Goal: Find specific page/section: Locate a particular part of the current website

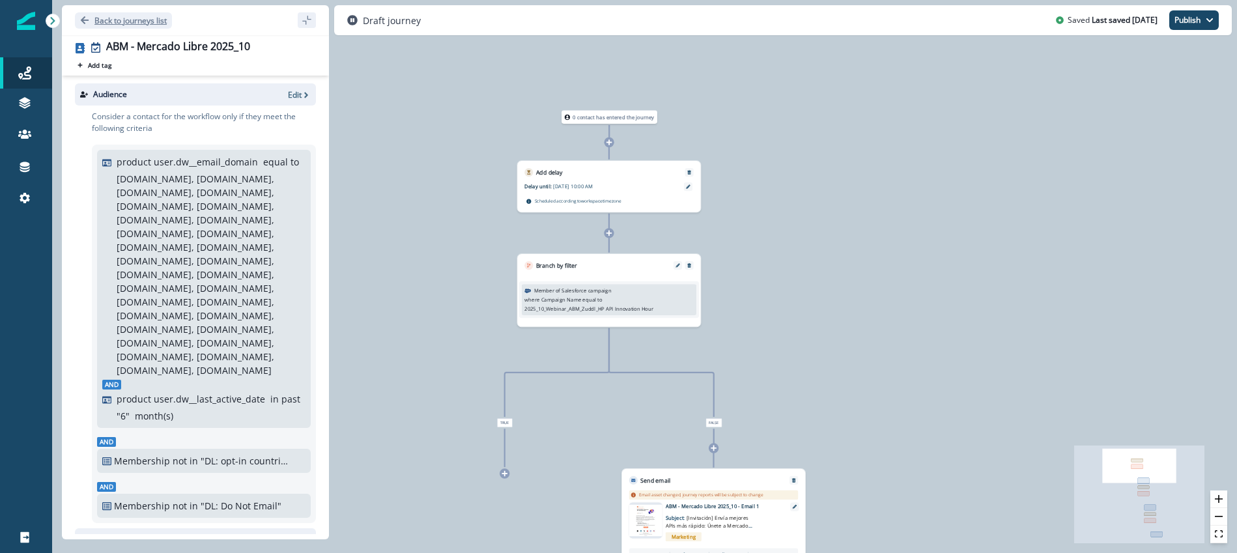
click at [89, 18] on icon "Go back" at bounding box center [84, 20] width 9 height 9
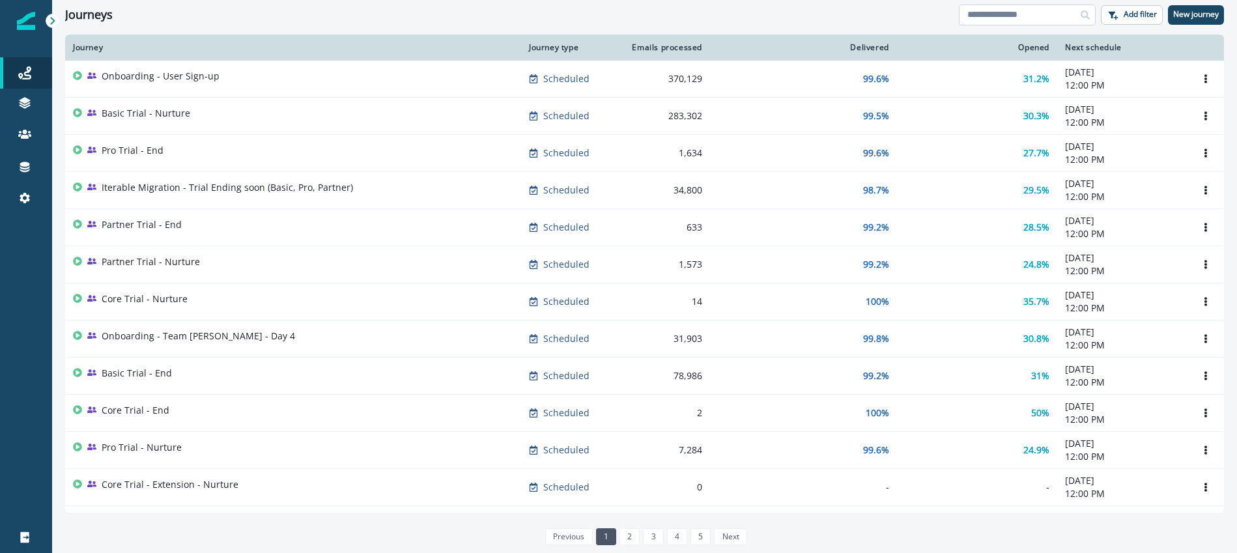
click at [998, 18] on input at bounding box center [1027, 15] width 137 height 21
type input "**"
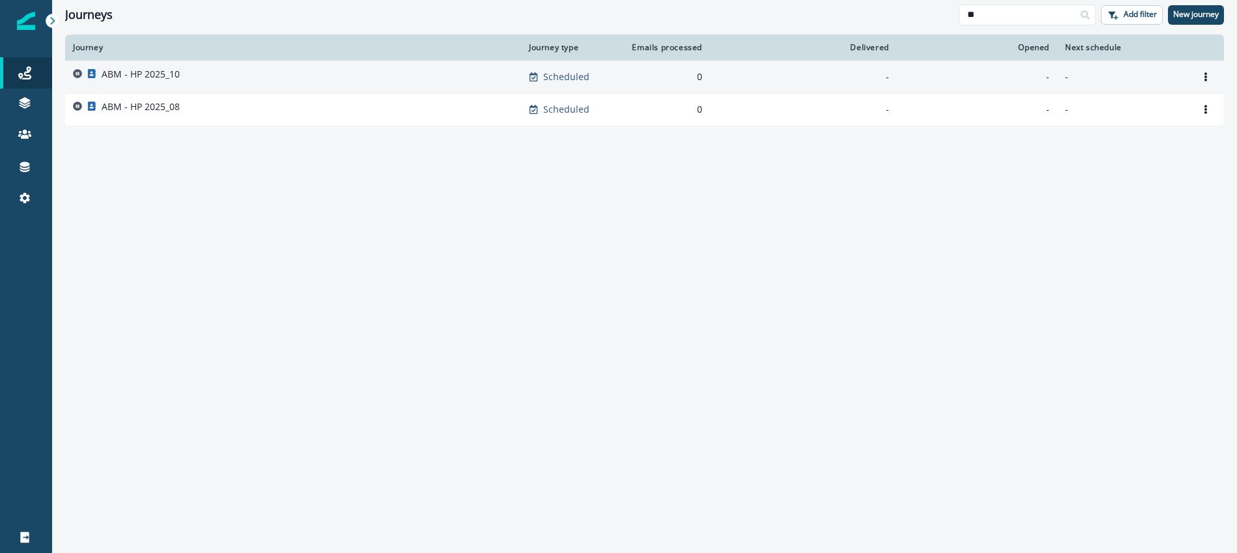
click at [166, 78] on p "ABM - HP 2025_10" at bounding box center [141, 74] width 78 height 13
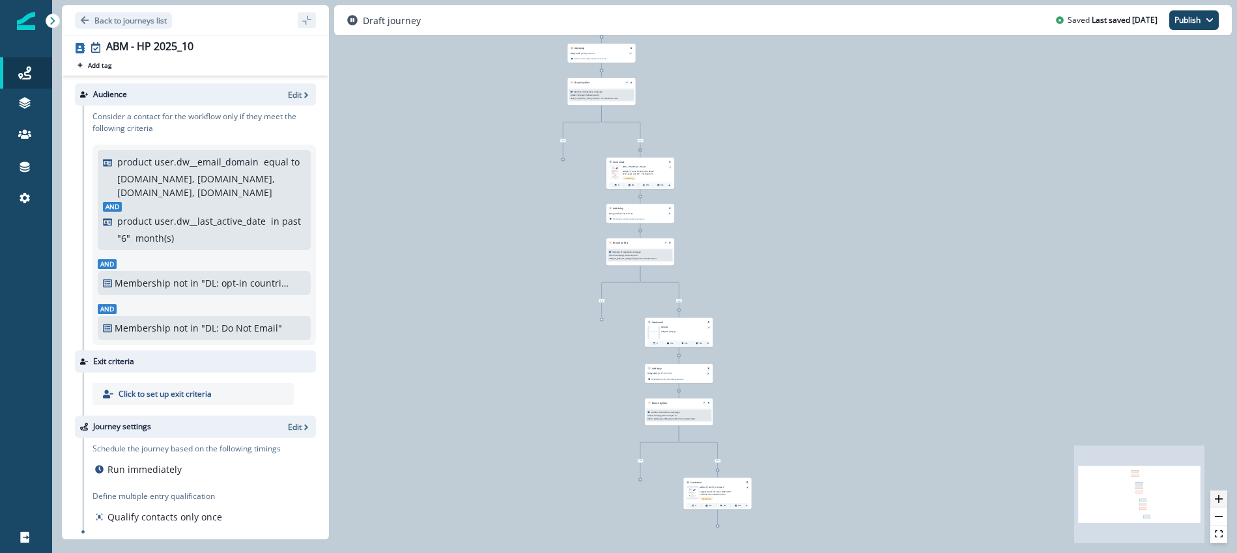
click at [1216, 499] on icon "zoom in" at bounding box center [1219, 499] width 8 height 8
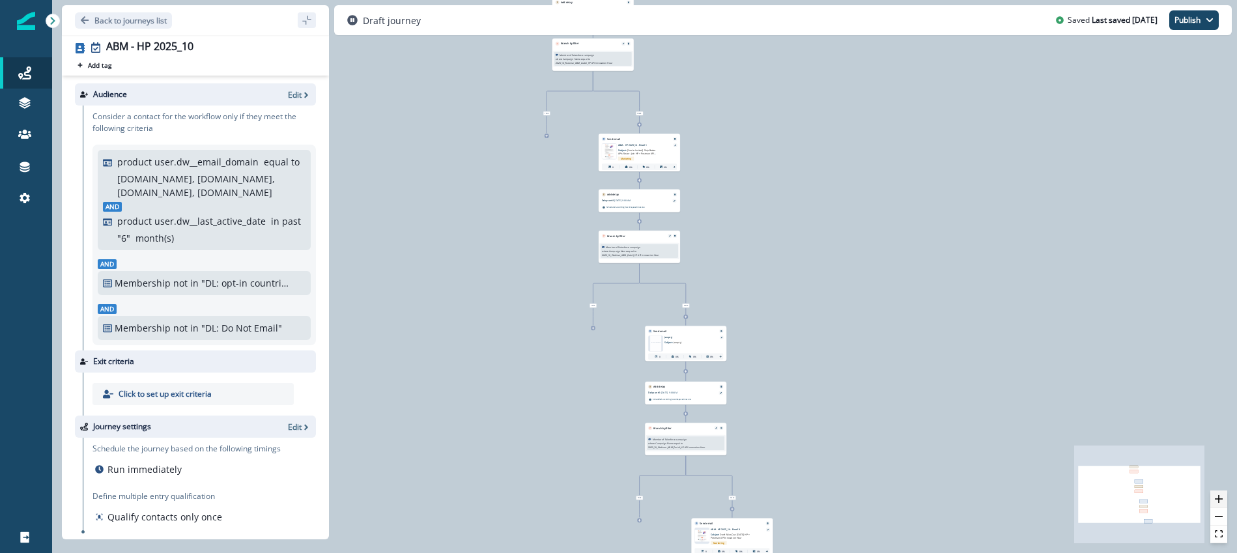
click at [1216, 499] on icon "zoom in" at bounding box center [1219, 499] width 8 height 8
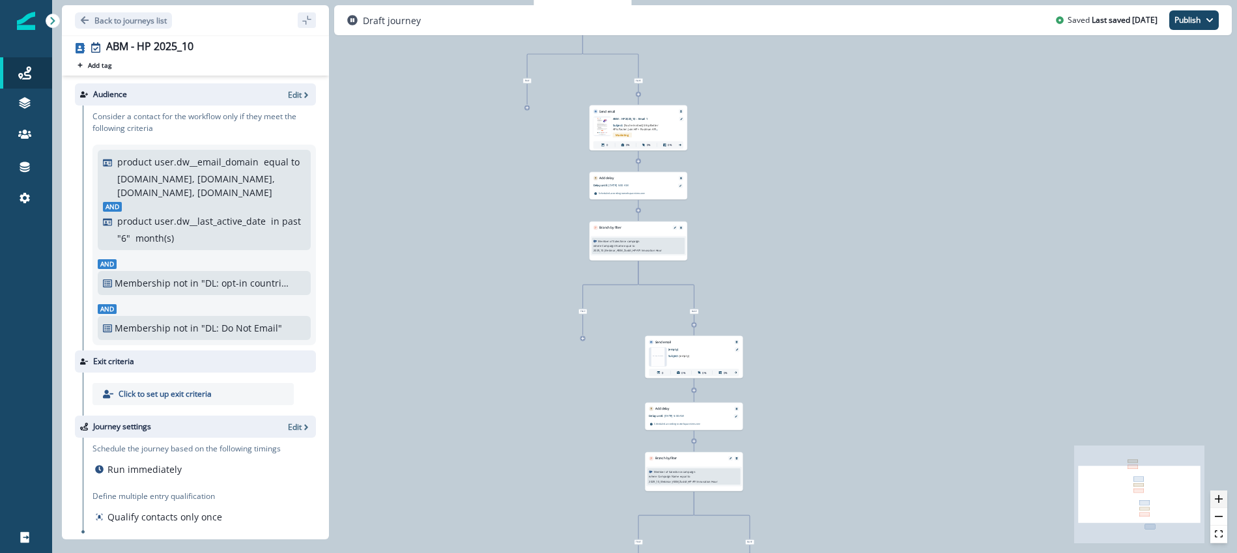
click at [1216, 499] on icon "zoom in" at bounding box center [1219, 499] width 8 height 8
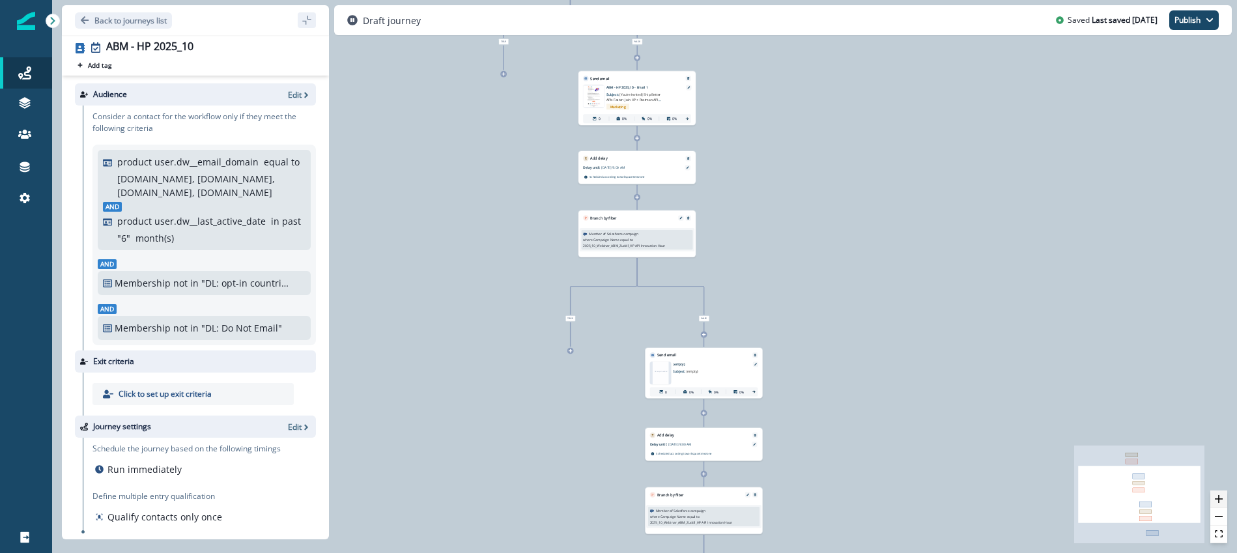
click at [1216, 499] on icon "zoom in" at bounding box center [1219, 499] width 8 height 8
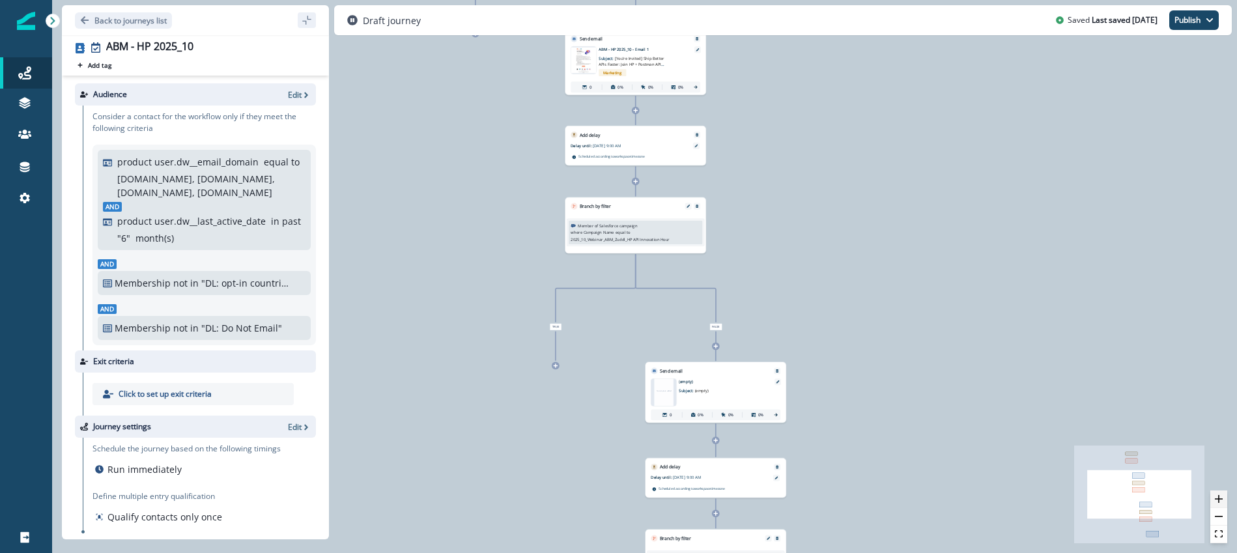
click at [1216, 499] on icon "zoom in" at bounding box center [1219, 499] width 8 height 8
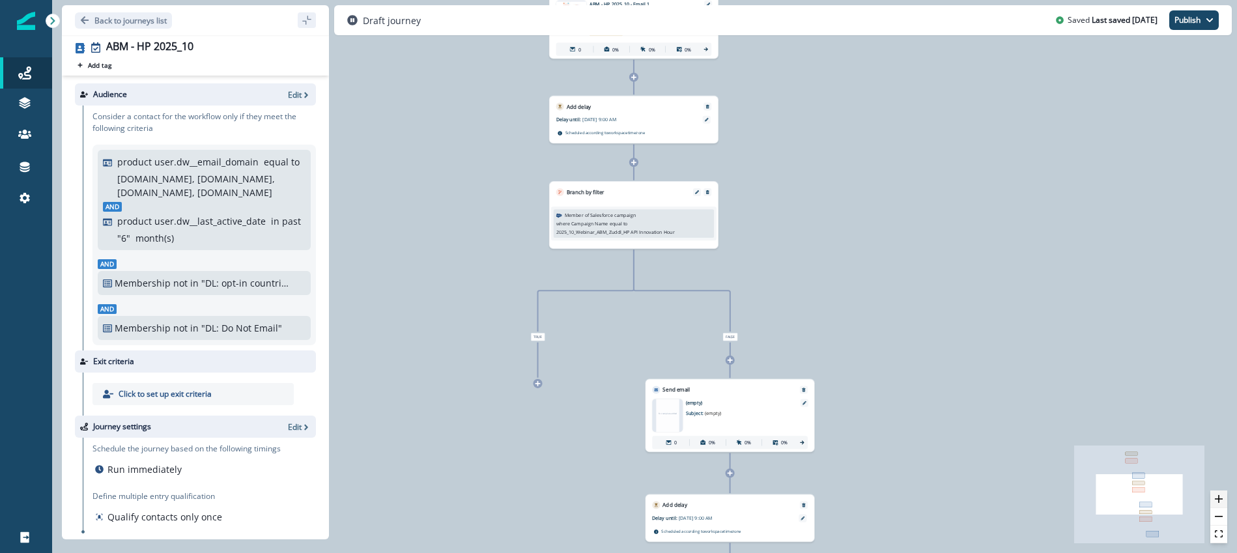
click at [1216, 499] on icon "zoom in" at bounding box center [1219, 499] width 8 height 8
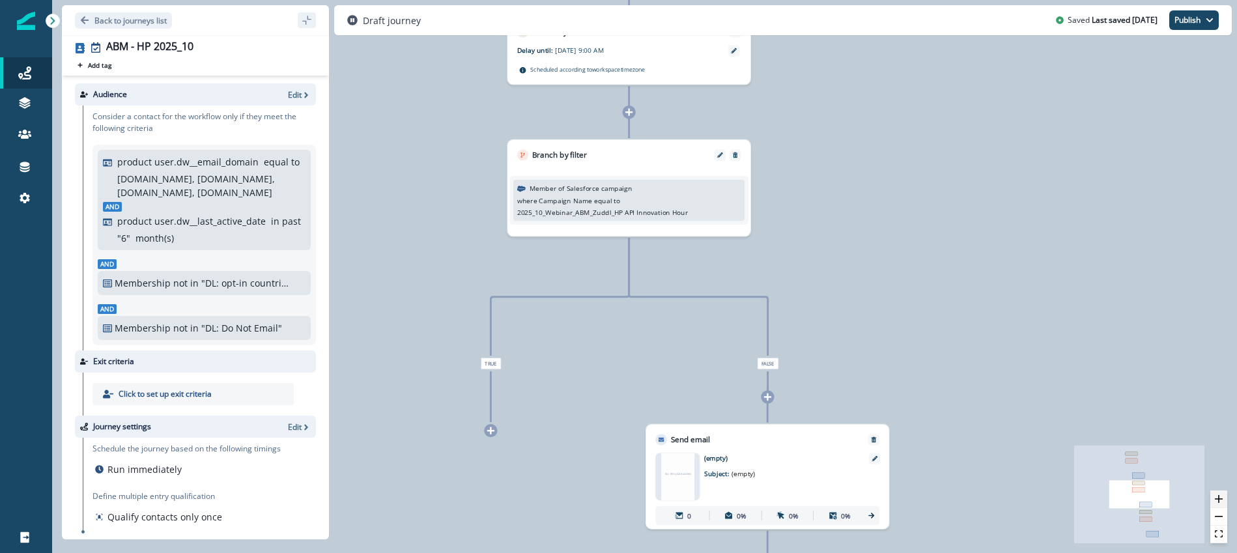
click at [1216, 499] on icon "zoom in" at bounding box center [1219, 499] width 8 height 8
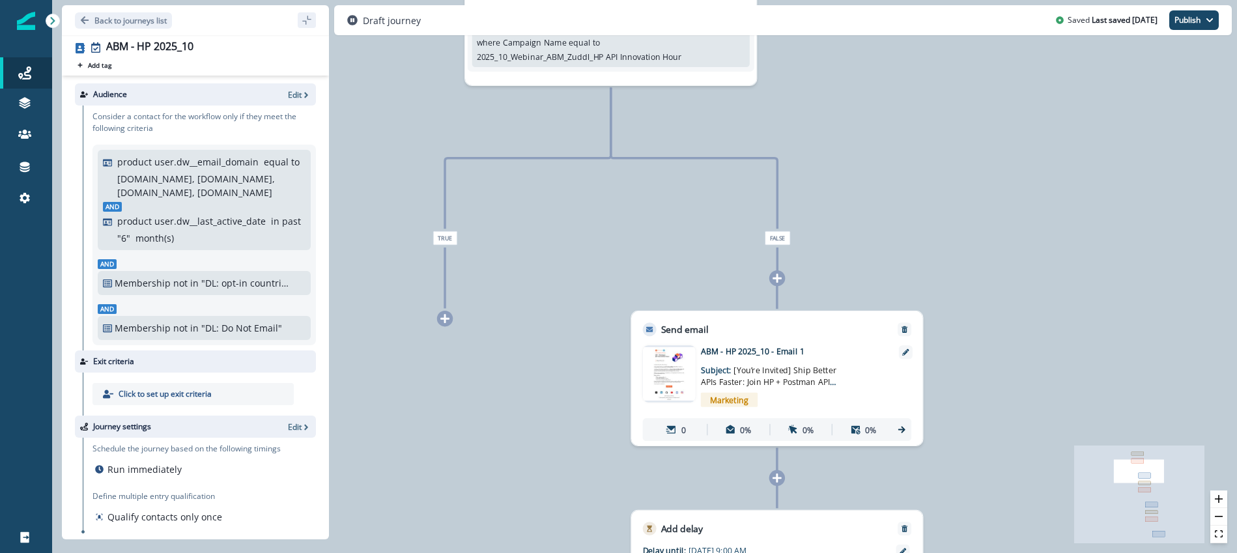
click at [670, 364] on img at bounding box center [669, 373] width 53 height 53
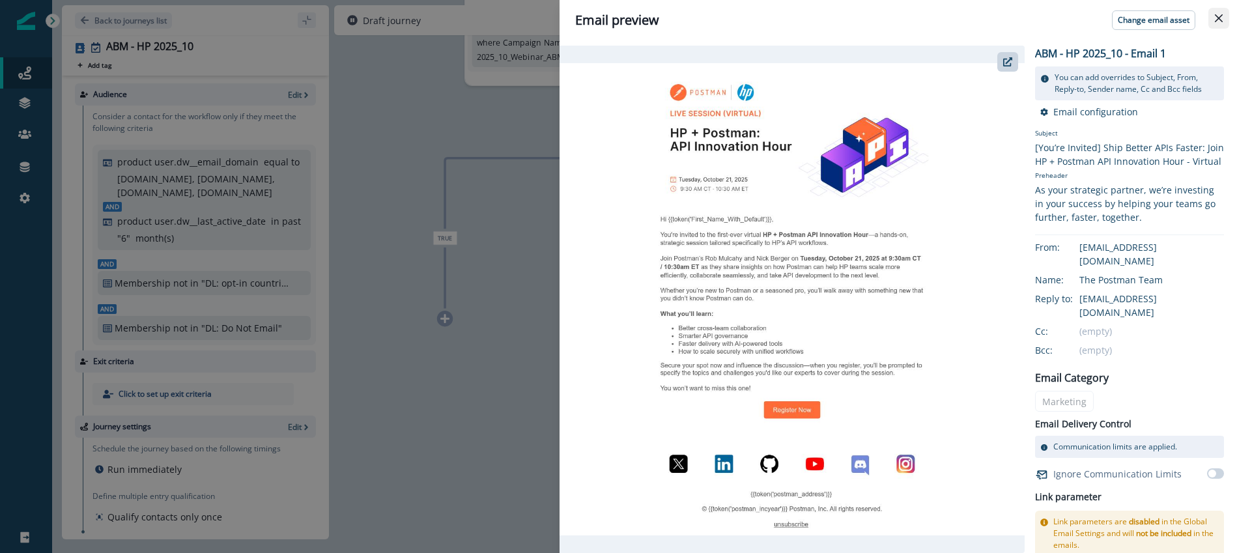
click at [1219, 15] on icon "Close" at bounding box center [1219, 18] width 8 height 8
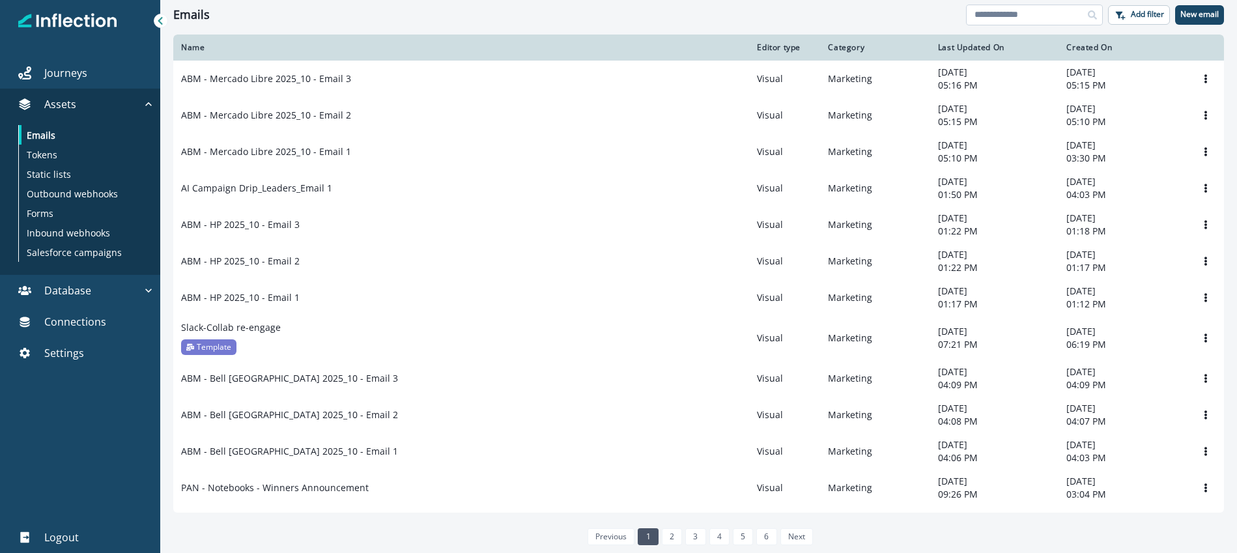
click at [1026, 18] on input at bounding box center [1034, 15] width 137 height 21
type input "**"
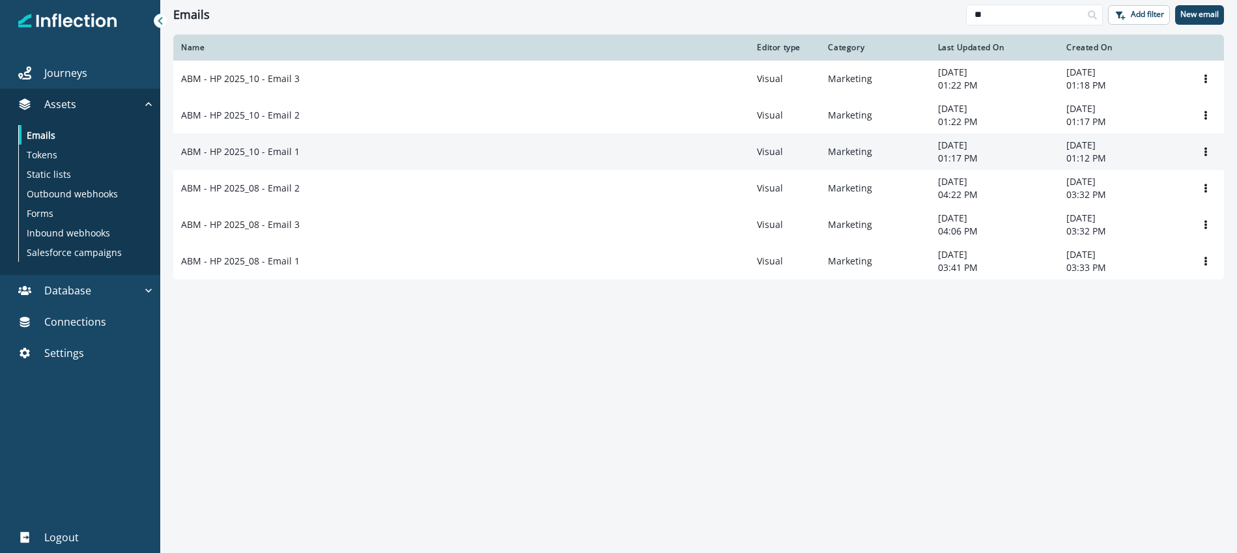
click at [265, 150] on p "ABM - HP 2025_10 - Email 1" at bounding box center [240, 151] width 119 height 13
